Goal: Task Accomplishment & Management: Use online tool/utility

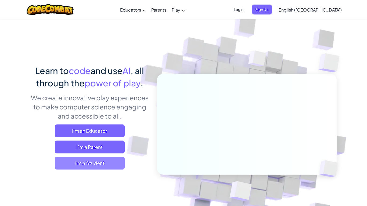
click at [85, 162] on span "I'm a Student" at bounding box center [90, 163] width 70 height 13
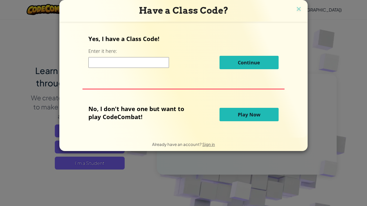
click at [224, 112] on button "Play Now" at bounding box center [248, 114] width 59 height 13
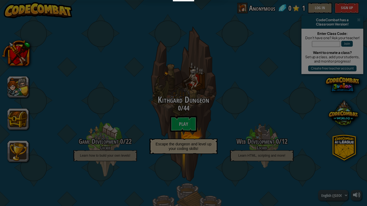
click at [222, 1] on body "Educators Create Free Account School & District Solutions Teacher Toolkit Previ…" at bounding box center [183, 0] width 367 height 1
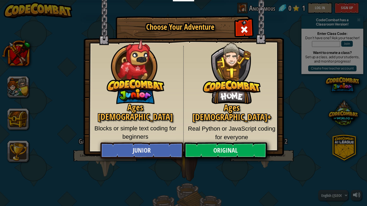
click at [197, 125] on p "Real Python or JavaScript coding for everyone" at bounding box center [232, 133] width 88 height 17
click at [196, 125] on p "Real Python or JavaScript coding for everyone" at bounding box center [232, 133] width 88 height 17
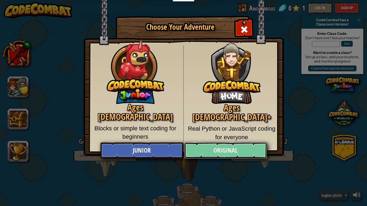
click at [217, 148] on link "Original" at bounding box center [225, 151] width 83 height 16
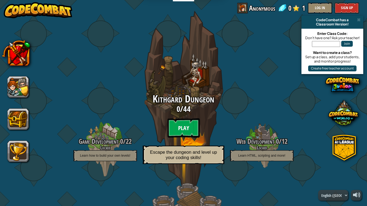
click at [185, 125] on btn "Play" at bounding box center [183, 127] width 32 height 19
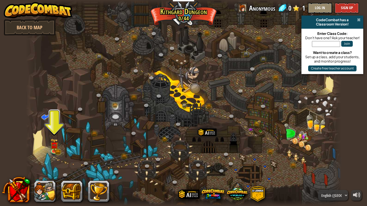
click at [359, 20] on span at bounding box center [358, 20] width 3 height 4
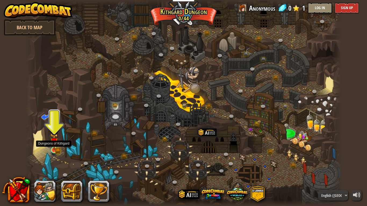
click at [54, 148] on img at bounding box center [54, 141] width 8 height 17
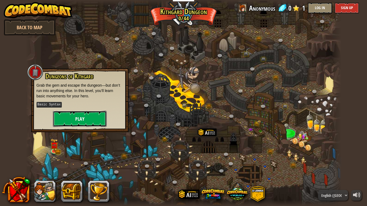
click at [78, 114] on button "Play" at bounding box center [80, 119] width 54 height 16
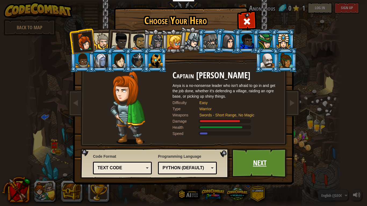
click at [260, 164] on link "Next" at bounding box center [259, 163] width 56 height 30
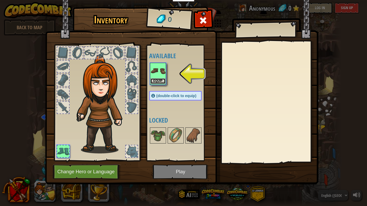
click at [157, 79] on button "Equip" at bounding box center [157, 81] width 15 height 6
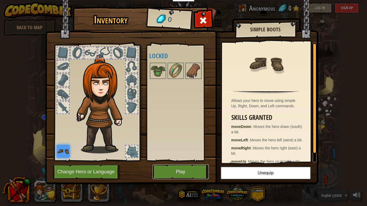
click at [187, 166] on button "Play" at bounding box center [180, 172] width 56 height 15
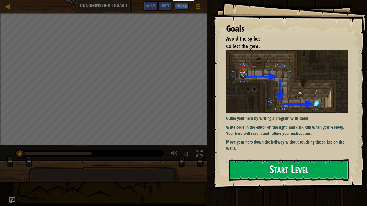
click at [248, 166] on button "Start Level" at bounding box center [288, 169] width 121 height 21
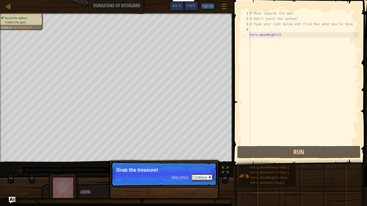
click at [206, 180] on button "Continue" at bounding box center [202, 177] width 22 height 7
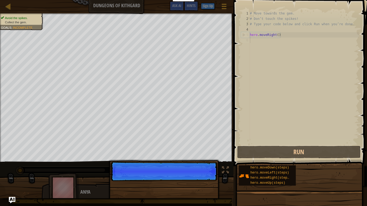
scroll to position [2, 0]
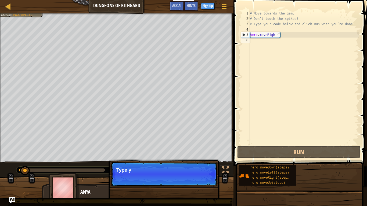
click at [176, 181] on p "Skip (esc) Continue Type y" at bounding box center [164, 174] width 107 height 25
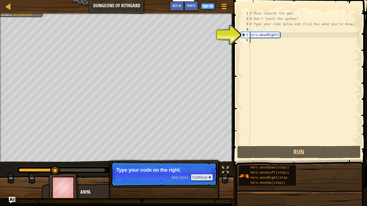
click at [184, 185] on p "Skip (esc) Continue Type your code on the right." at bounding box center [164, 174] width 107 height 25
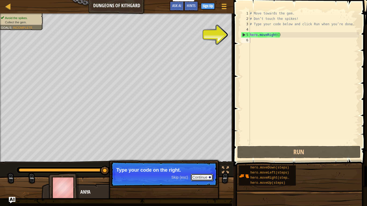
click at [212, 175] on button "Continue" at bounding box center [202, 177] width 22 height 7
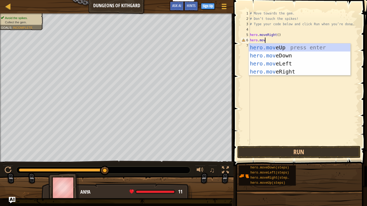
scroll to position [2, 2]
type textarea "hero.moveD"
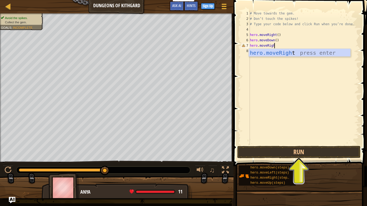
scroll to position [2, 3]
type textarea "hero.moveRight"
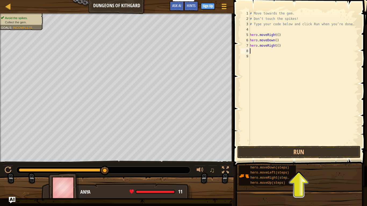
scroll to position [2, 0]
click at [256, 153] on button "Run" at bounding box center [298, 152] width 123 height 12
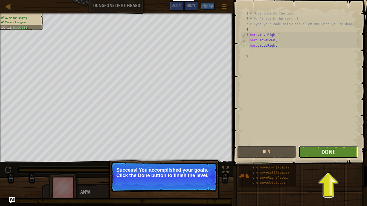
click at [335, 155] on button "Done" at bounding box center [328, 152] width 59 height 12
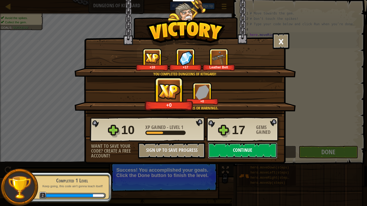
click at [252, 153] on button "Continue" at bounding box center [242, 151] width 69 height 16
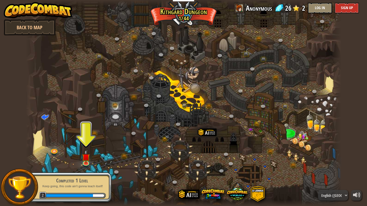
click at [81, 155] on div at bounding box center [183, 103] width 315 height 206
click at [86, 157] on img at bounding box center [86, 153] width 8 height 18
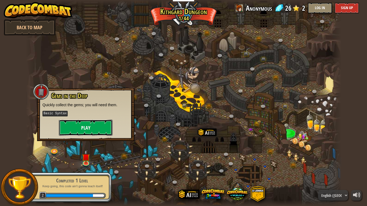
click at [88, 126] on button "Play" at bounding box center [86, 128] width 54 height 16
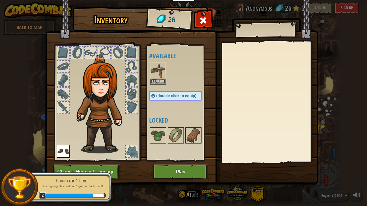
click at [159, 86] on div "Available Equip Equip (double-click to equip) Locked" at bounding box center [180, 103] width 63 height 112
click at [156, 83] on button "Equip" at bounding box center [157, 81] width 15 height 6
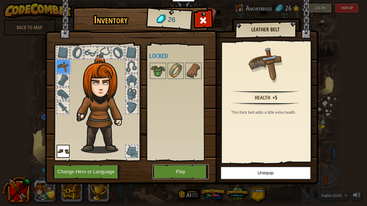
click at [173, 174] on button "Play" at bounding box center [180, 172] width 56 height 15
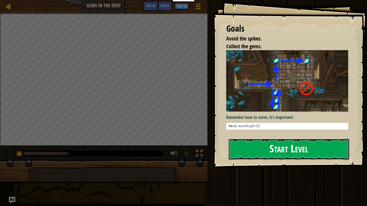
click at [238, 146] on button "Start Level" at bounding box center [288, 149] width 121 height 21
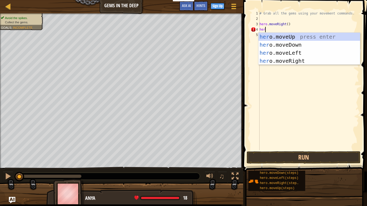
scroll to position [2, 0]
type textarea "h"
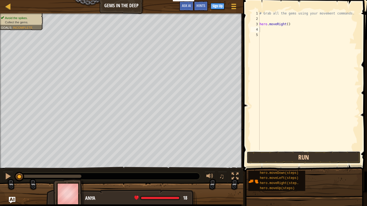
click at [260, 158] on button "Run" at bounding box center [303, 157] width 114 height 12
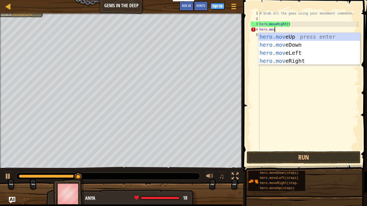
scroll to position [2, 2]
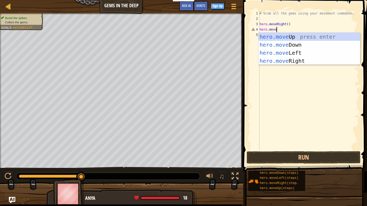
type textarea "hero.moveD"
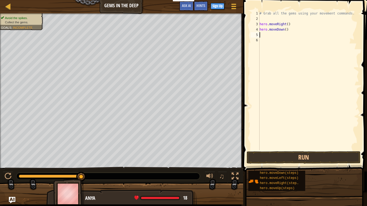
scroll to position [2, 0]
click at [283, 152] on button "Run" at bounding box center [303, 157] width 114 height 12
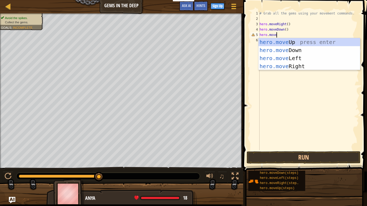
type textarea "hero.moveU"
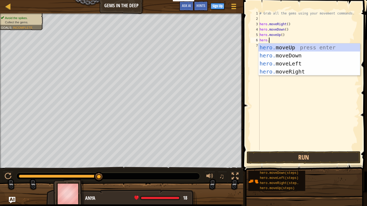
type textarea "hero.m"
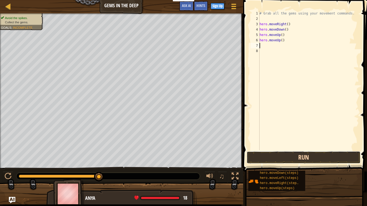
click at [273, 154] on button "Run" at bounding box center [303, 157] width 114 height 12
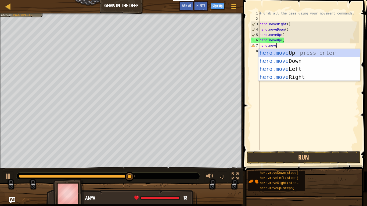
scroll to position [2, 2]
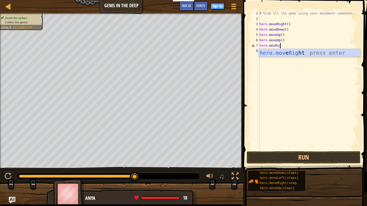
type textarea "hero.movRight"
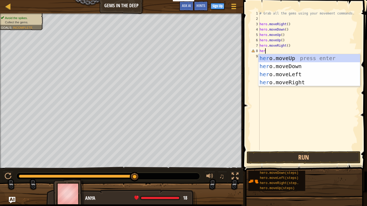
scroll to position [2, 0]
type textarea "h"
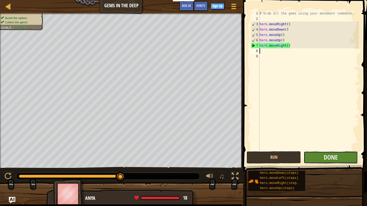
click at [316, 156] on button "Done" at bounding box center [330, 157] width 54 height 12
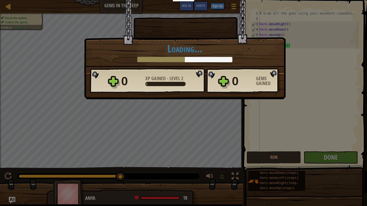
click at [256, 167] on div "× You will find a use for these gems soon. How fun was this level? Loading... R…" at bounding box center [183, 103] width 367 height 206
